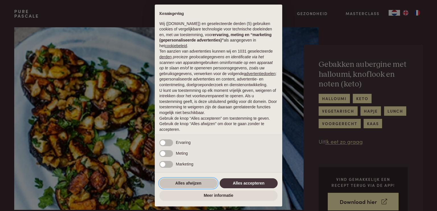
click at [207, 179] on button "Alles afwijzen" at bounding box center [188, 183] width 58 height 10
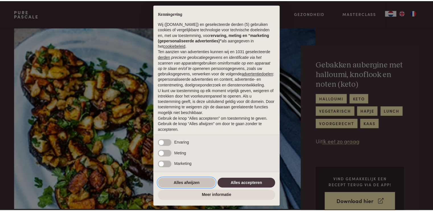
scroll to position [18, 0]
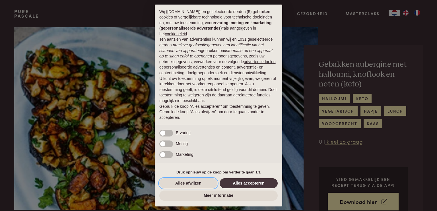
click at [207, 179] on button "Alles afwijzen" at bounding box center [188, 183] width 58 height 10
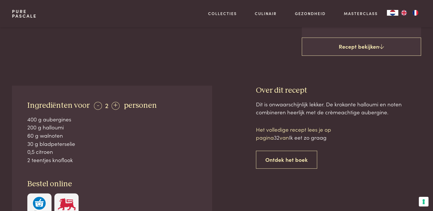
scroll to position [144, 0]
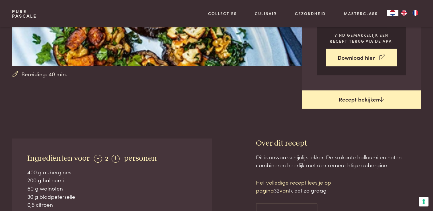
click at [377, 106] on link "Recept bekijken" at bounding box center [361, 99] width 119 height 18
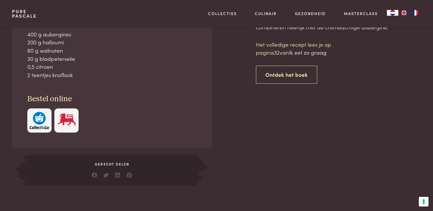
scroll to position [282, 0]
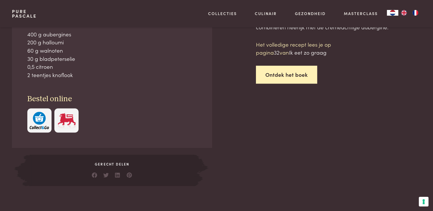
click at [280, 77] on link "Ontdek het boek" at bounding box center [286, 75] width 61 height 18
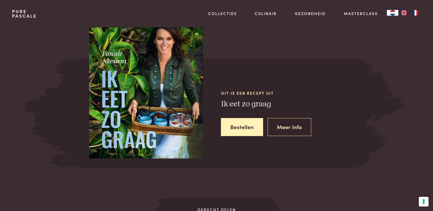
scroll to position [528, 0]
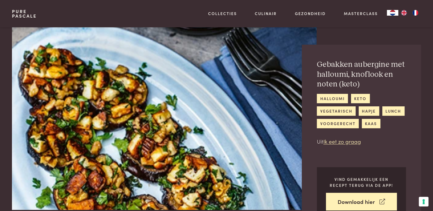
scroll to position [282, 0]
